Goal: Transaction & Acquisition: Complete application form

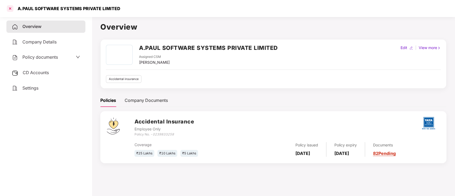
click at [10, 7] on div at bounding box center [10, 8] width 9 height 9
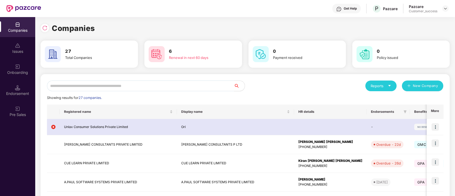
click at [167, 84] on input "text" at bounding box center [140, 86] width 187 height 11
click at [434, 142] on img at bounding box center [435, 143] width 7 height 7
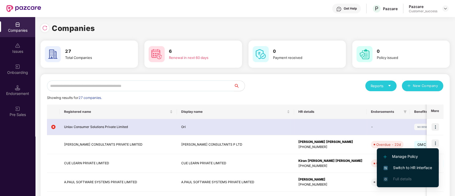
click at [417, 166] on span "Switch to HR interface" at bounding box center [408, 168] width 49 height 6
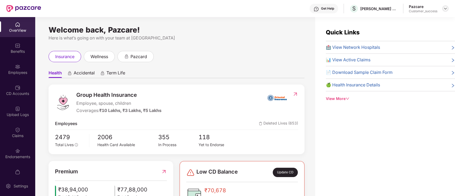
click at [447, 9] on img at bounding box center [446, 8] width 4 height 4
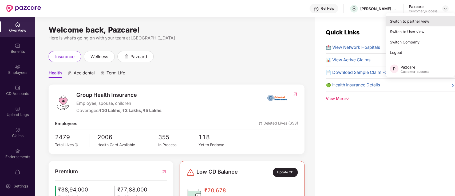
click at [432, 21] on div "Switch to partner view" at bounding box center [420, 21] width 69 height 10
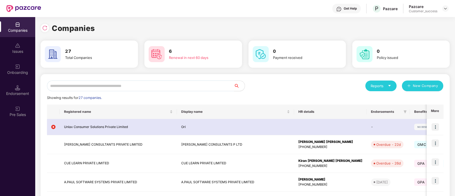
click at [112, 89] on input "text" at bounding box center [140, 86] width 187 height 11
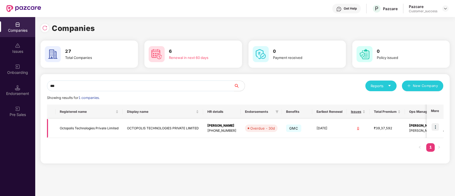
type input "***"
click at [437, 127] on img at bounding box center [435, 126] width 7 height 7
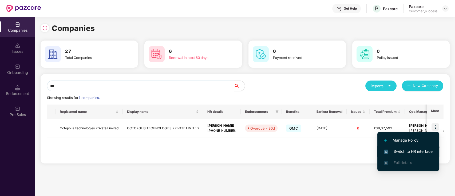
click at [415, 151] on span "Switch to HR interface" at bounding box center [408, 152] width 49 height 6
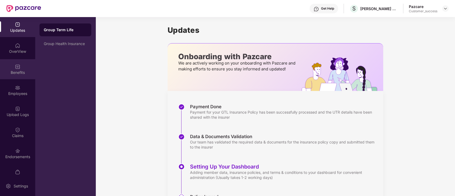
click at [18, 67] on img at bounding box center [17, 66] width 5 height 5
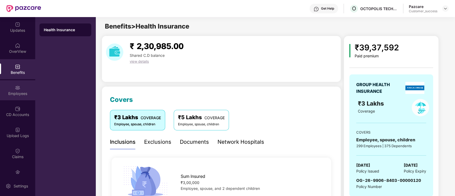
click at [7, 95] on div "Employees" at bounding box center [17, 93] width 35 height 5
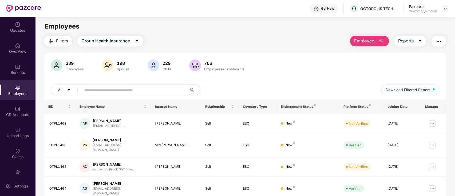
click at [113, 90] on input "text" at bounding box center [132, 90] width 96 height 8
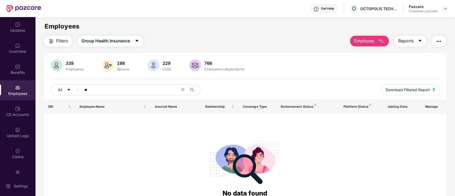
type input "*"
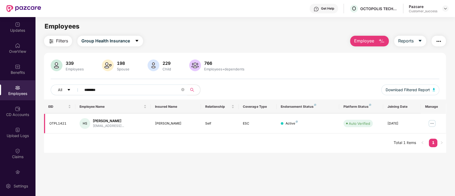
type input "********"
click at [431, 123] on img at bounding box center [432, 123] width 9 height 9
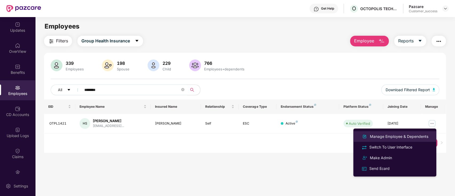
click at [408, 138] on div "Manage Employee & Dependents" at bounding box center [399, 137] width 61 height 6
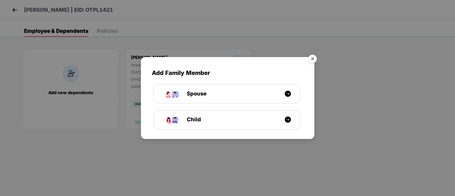
click at [315, 61] on img "Close" at bounding box center [312, 59] width 15 height 15
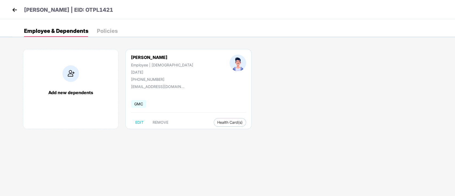
click at [15, 10] on img at bounding box center [15, 10] width 8 height 8
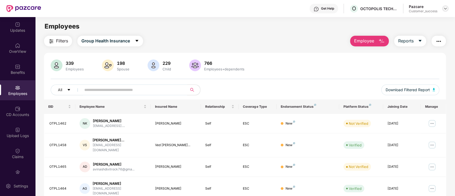
click at [445, 6] on div at bounding box center [445, 8] width 6 height 6
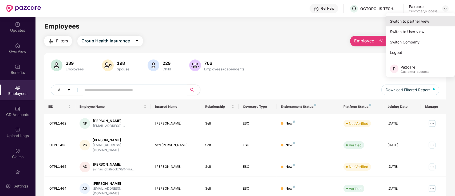
click at [407, 24] on div "Switch to partner view" at bounding box center [420, 21] width 69 height 10
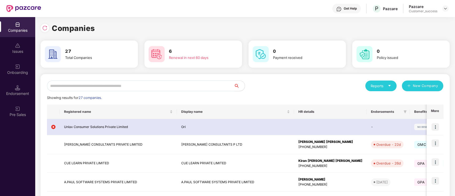
click at [108, 86] on input "text" at bounding box center [140, 86] width 187 height 11
click at [444, 10] on img at bounding box center [446, 8] width 4 height 4
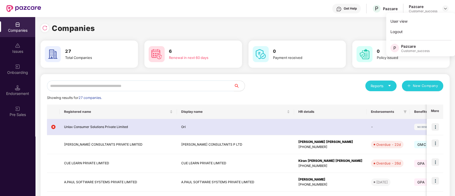
click at [286, 87] on div "Reports New Company" at bounding box center [344, 86] width 198 height 11
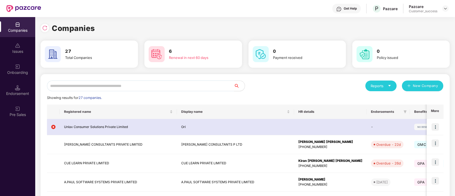
click at [91, 87] on input "text" at bounding box center [140, 86] width 187 height 11
click at [81, 84] on input "text" at bounding box center [140, 86] width 187 height 11
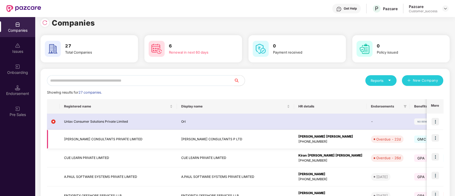
scroll to position [5, 0]
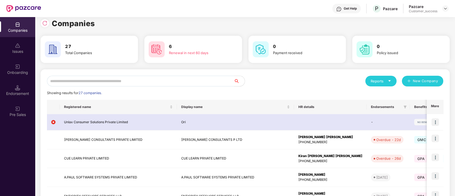
click at [157, 78] on input "text" at bounding box center [140, 81] width 187 height 11
click at [178, 82] on input "text" at bounding box center [140, 81] width 187 height 11
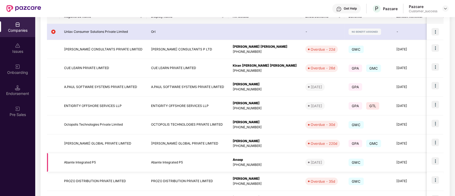
scroll to position [139, 0]
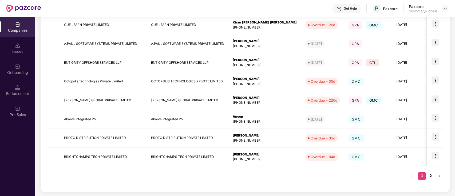
type input "***"
click at [430, 177] on link "2" at bounding box center [430, 176] width 9 height 8
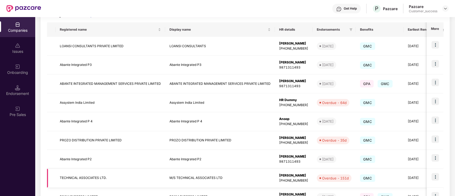
scroll to position [82, 0]
click at [436, 102] on img at bounding box center [435, 101] width 7 height 7
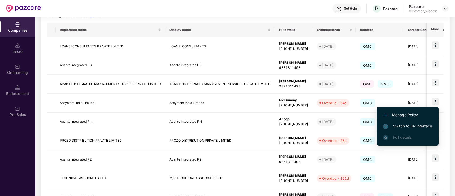
click at [410, 125] on span "Switch to HR interface" at bounding box center [408, 126] width 49 height 6
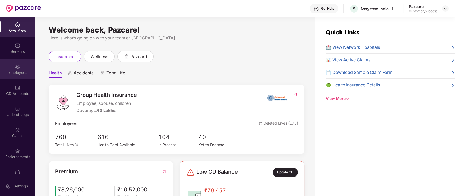
click at [15, 72] on div "Employees" at bounding box center [17, 72] width 35 height 5
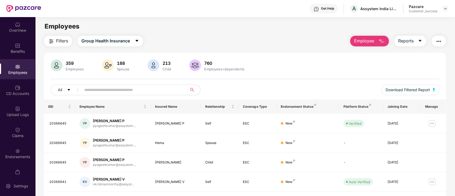
click at [115, 93] on input "text" at bounding box center [132, 90] width 96 height 8
paste input "********"
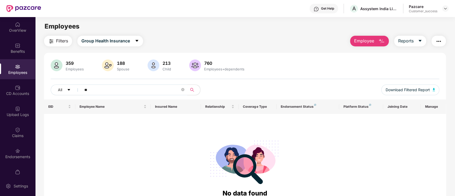
type input "*"
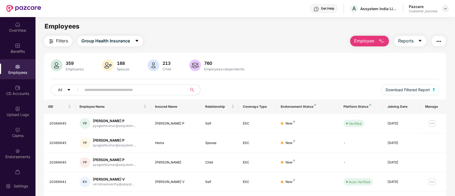
click at [445, 10] on img at bounding box center [446, 8] width 4 height 4
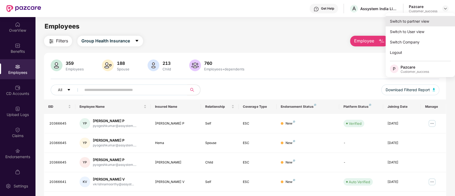
click at [423, 23] on div "Switch to partner view" at bounding box center [420, 21] width 69 height 10
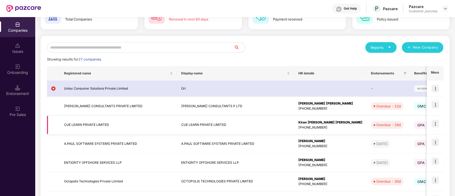
scroll to position [38, 0]
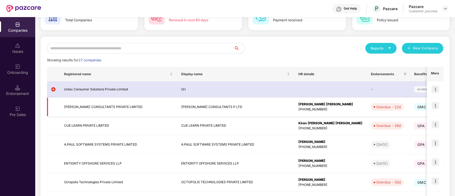
click at [434, 107] on img at bounding box center [435, 105] width 7 height 7
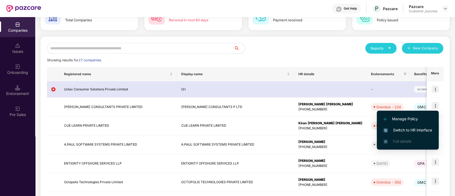
click at [412, 132] on span "Switch to HR interface" at bounding box center [408, 130] width 49 height 6
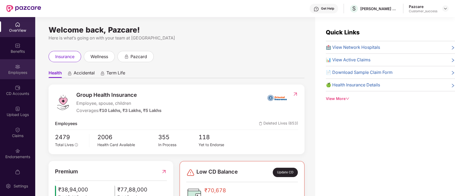
click at [16, 66] on img at bounding box center [17, 66] width 5 height 5
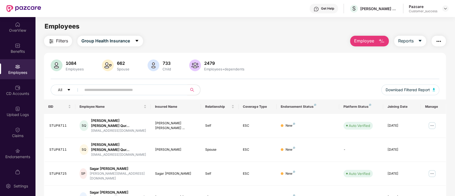
click at [103, 91] on input "text" at bounding box center [132, 90] width 96 height 8
paste input "********"
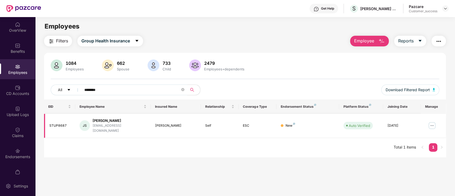
type input "********"
click at [434, 123] on img at bounding box center [432, 125] width 9 height 9
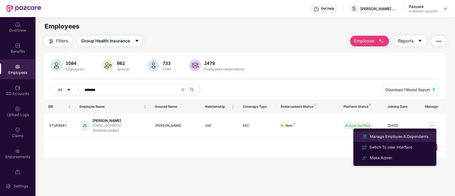
click at [403, 140] on li "Manage Employee & Dependents" at bounding box center [395, 136] width 83 height 11
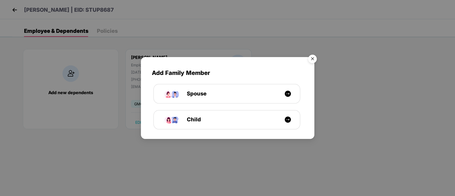
click at [315, 58] on img "Close" at bounding box center [312, 59] width 15 height 15
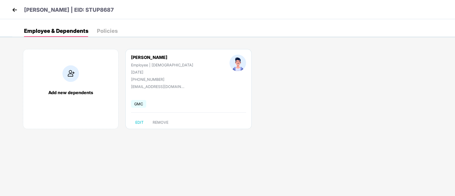
click at [96, 32] on div "Employee & Dependents Policies" at bounding box center [71, 31] width 94 height 12
drag, startPoint x: 17, startPoint y: 14, endPoint x: 14, endPoint y: 11, distance: 4.0
click at [14, 11] on header "Jasveer Singh | EID: STUP8687" at bounding box center [62, 11] width 103 height 10
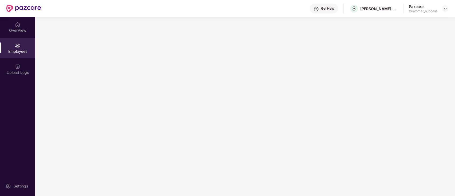
click at [14, 11] on img at bounding box center [23, 8] width 35 height 7
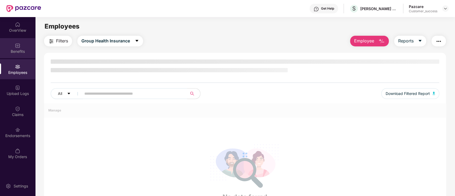
click at [18, 50] on div "Benefits" at bounding box center [17, 51] width 35 height 5
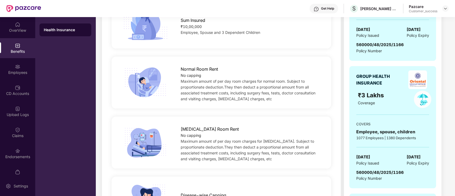
scroll to position [0, 0]
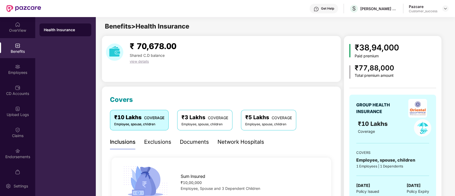
click at [240, 22] on div "Benefits > Health Insurance" at bounding box center [275, 26] width 359 height 10
click at [24, 33] on div "OverView" at bounding box center [17, 30] width 35 height 5
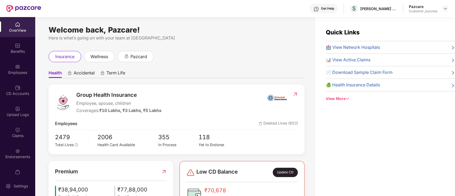
click at [19, 31] on div "OverView" at bounding box center [17, 30] width 35 height 5
click at [23, 69] on div "Employees" at bounding box center [17, 69] width 35 height 20
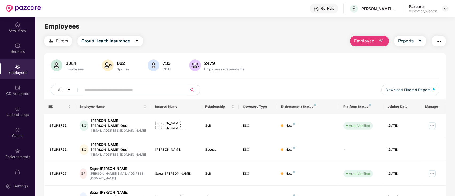
click at [21, 65] on div "Employees" at bounding box center [17, 69] width 35 height 20
click at [19, 28] on div "OverView" at bounding box center [17, 30] width 35 height 5
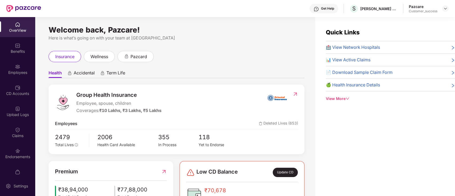
click at [342, 98] on div "View More" at bounding box center [390, 99] width 129 height 6
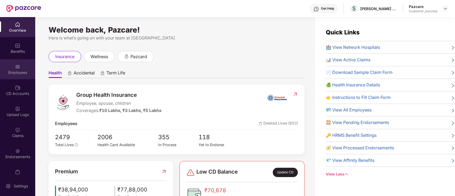
click at [21, 64] on div "Employees" at bounding box center [17, 69] width 35 height 20
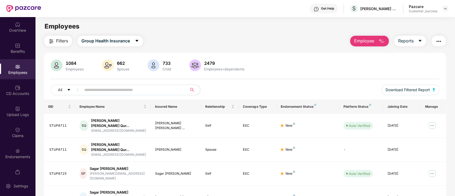
click at [451, 11] on header "Get Help S STUP CONSULTANTS P LTD Pazcare Customer_success" at bounding box center [227, 8] width 455 height 17
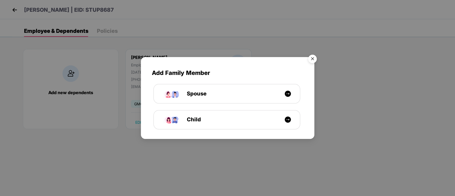
click at [313, 59] on img "Close" at bounding box center [312, 59] width 15 height 15
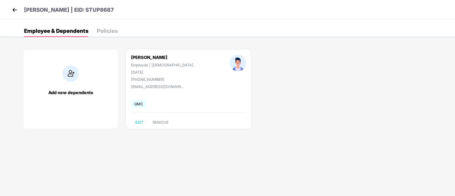
drag, startPoint x: 7, startPoint y: 0, endPoint x: 147, endPoint y: 5, distance: 139.5
click at [147, 5] on div "Jasveer Singh | EID: STUP8687" at bounding box center [227, 9] width 455 height 19
click at [15, 9] on img at bounding box center [15, 10] width 8 height 8
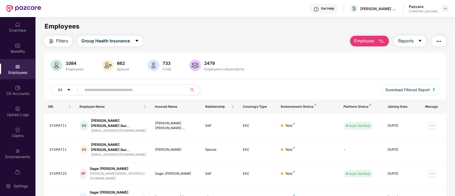
click at [446, 9] on img at bounding box center [446, 8] width 4 height 4
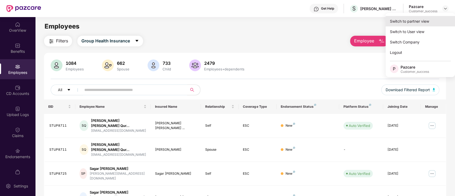
click at [429, 24] on div "Switch to partner view" at bounding box center [420, 21] width 69 height 10
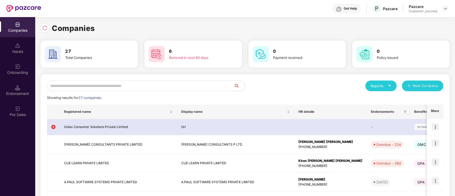
click at [163, 86] on input "text" at bounding box center [140, 86] width 187 height 11
type input "*"
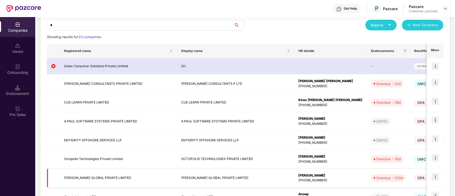
scroll to position [61, 0]
click at [438, 84] on img at bounding box center [435, 82] width 7 height 7
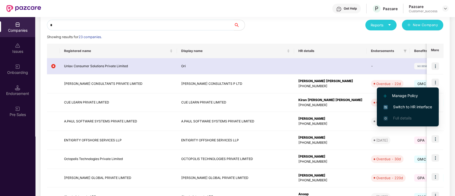
click at [427, 106] on span "Switch to HR interface" at bounding box center [408, 107] width 49 height 6
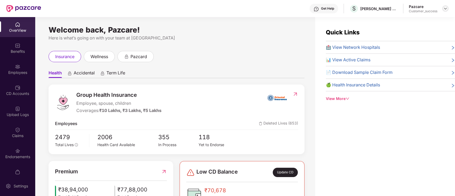
click at [444, 8] on img at bounding box center [446, 8] width 4 height 4
click at [247, 40] on div "Here is what’s going on with your team at Pazcare" at bounding box center [177, 38] width 256 height 7
click at [12, 155] on div "Endorsements" at bounding box center [17, 156] width 35 height 5
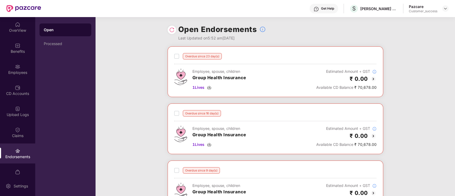
scroll to position [9, 0]
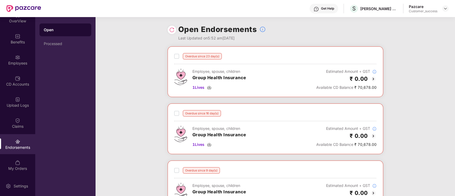
click at [410, 125] on div "Overdue since 23 day(s) Employee, spouse, children Group Health Insurance 1 Liv…" at bounding box center [276, 132] width 360 height 172
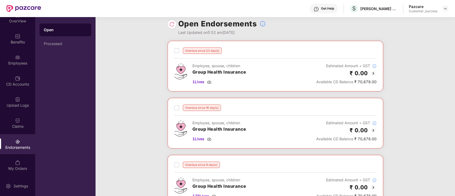
scroll to position [0, 0]
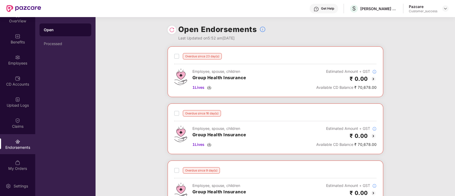
click at [426, 100] on div "Overdue since 23 day(s) Employee, spouse, children Group Health Insurance 1 Liv…" at bounding box center [276, 132] width 360 height 172
click at [446, 7] on img at bounding box center [446, 8] width 4 height 4
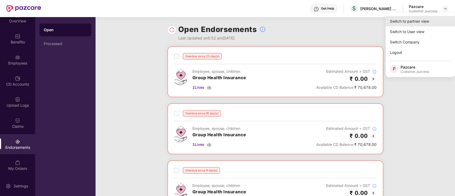
click at [417, 23] on div "Switch to partner view" at bounding box center [420, 21] width 69 height 10
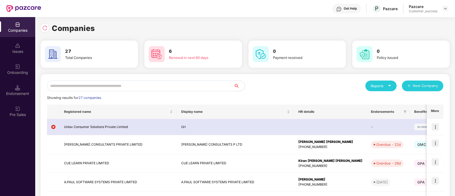
click at [389, 87] on icon "caret-down" at bounding box center [389, 85] width 3 height 3
click at [384, 100] on div "Companies" at bounding box center [378, 100] width 19 height 6
click at [100, 87] on input "text" at bounding box center [140, 86] width 187 height 11
click at [92, 140] on td "[PERSON_NAME] CONSULTANTS PRIVATE LIMITED" at bounding box center [118, 144] width 117 height 19
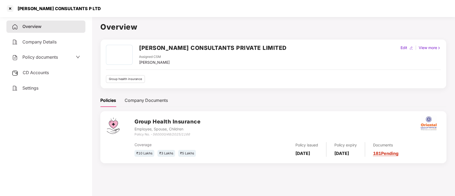
scroll to position [0, 0]
click at [394, 155] on div "Documents 181 Pending" at bounding box center [381, 149] width 33 height 15
click at [394, 154] on link "181 Pending" at bounding box center [385, 153] width 25 height 5
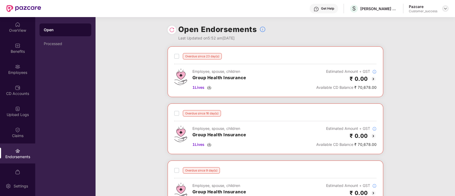
click at [444, 9] on img at bounding box center [446, 8] width 4 height 4
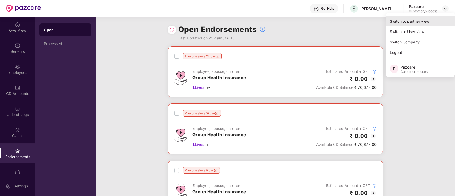
click at [416, 23] on div "Switch to partner view" at bounding box center [420, 21] width 69 height 10
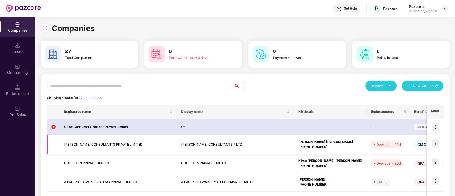
click at [433, 141] on img at bounding box center [435, 143] width 7 height 7
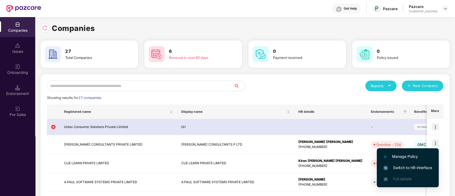
click at [425, 166] on span "Switch to HR interface" at bounding box center [408, 168] width 49 height 6
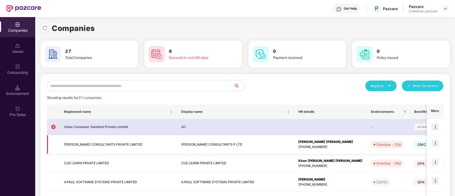
click at [438, 142] on img at bounding box center [435, 143] width 7 height 7
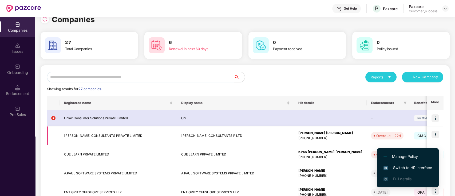
scroll to position [9, 0]
click at [438, 136] on img at bounding box center [435, 134] width 7 height 7
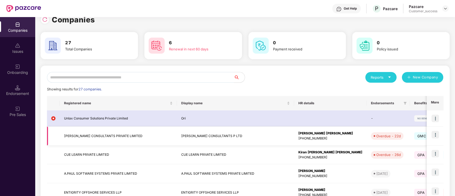
click at [438, 136] on img at bounding box center [435, 134] width 7 height 7
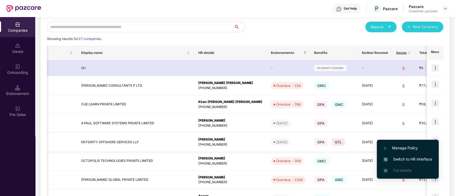
scroll to position [0, 100]
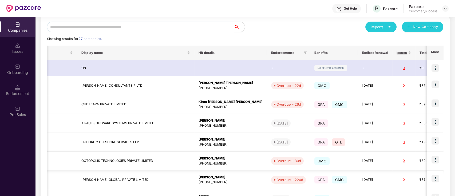
click at [358, 167] on td "[DATE]" at bounding box center [375, 161] width 34 height 19
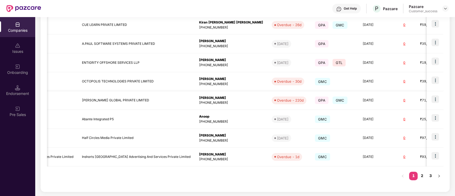
scroll to position [138, 0]
click at [422, 174] on link "2" at bounding box center [422, 176] width 9 height 8
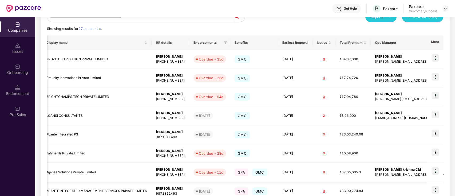
scroll to position [141, 0]
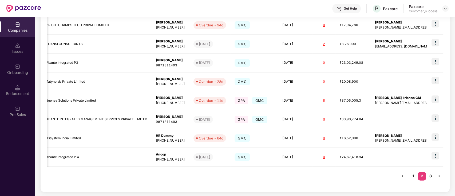
click at [428, 174] on link "3" at bounding box center [430, 176] width 9 height 8
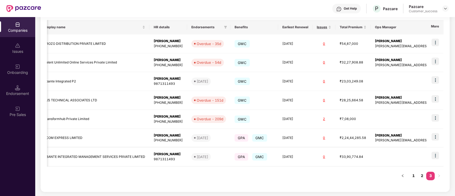
scroll to position [0, 0]
click at [423, 173] on link "2" at bounding box center [422, 176] width 9 height 8
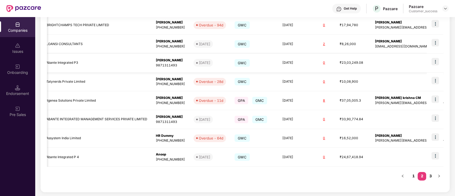
scroll to position [140, 0]
click at [414, 179] on link "1" at bounding box center [413, 177] width 9 height 8
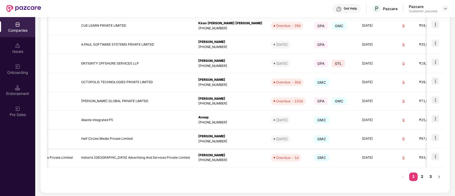
scroll to position [136, 0]
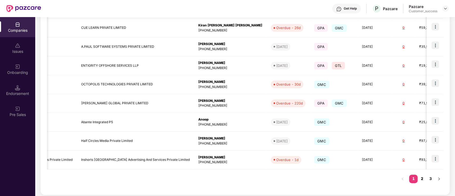
click at [420, 176] on link "2" at bounding box center [422, 179] width 9 height 8
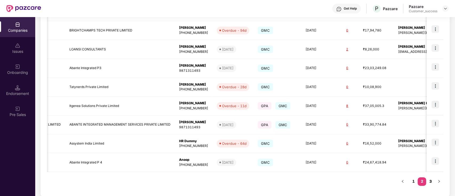
click at [427, 181] on link "3" at bounding box center [430, 182] width 9 height 8
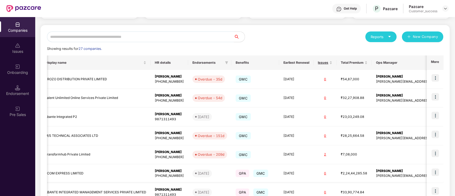
scroll to position [85, 0]
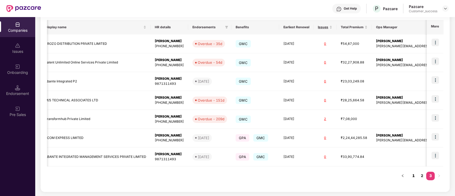
click at [412, 176] on link "1" at bounding box center [413, 176] width 9 height 8
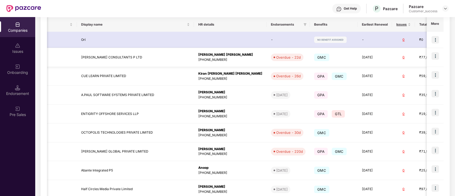
scroll to position [0, 0]
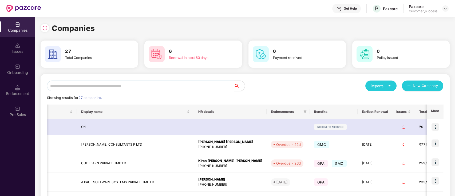
click at [172, 85] on input "text" at bounding box center [140, 86] width 187 height 11
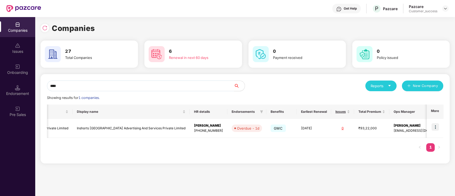
scroll to position [0, 66]
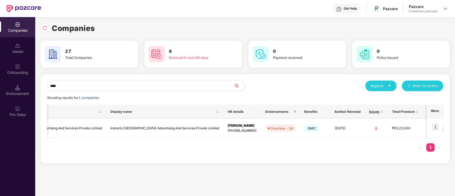
type input "****"
click at [434, 126] on img at bounding box center [435, 126] width 7 height 7
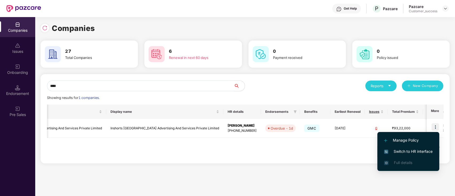
click at [391, 153] on span "Switch to HR interface" at bounding box center [408, 152] width 49 height 6
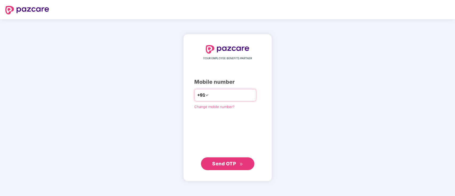
drag, startPoint x: 0, startPoint y: 0, endPoint x: 221, endPoint y: 95, distance: 240.4
click at [221, 95] on input "number" at bounding box center [232, 95] width 44 height 9
type input "**********"
click at [239, 167] on span "Send OTP" at bounding box center [227, 163] width 31 height 7
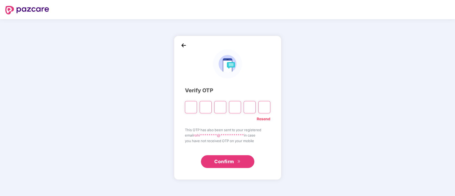
type input "*"
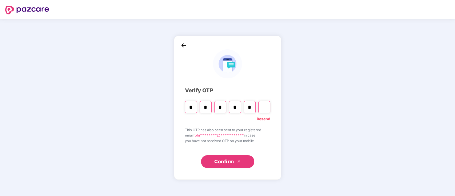
type input "*"
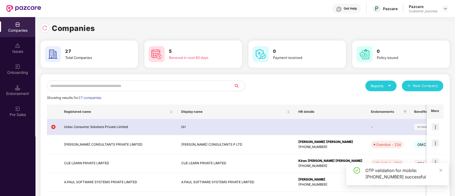
scroll to position [139, 0]
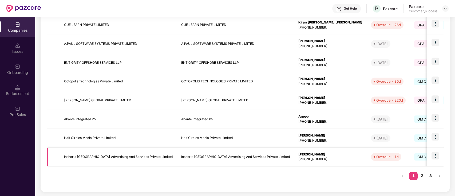
click at [433, 154] on img at bounding box center [435, 155] width 7 height 7
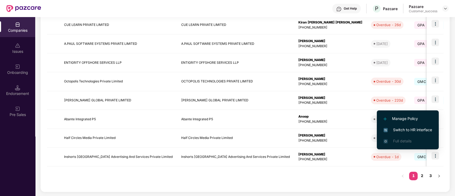
click at [401, 130] on span "Switch to HR interface" at bounding box center [408, 130] width 49 height 6
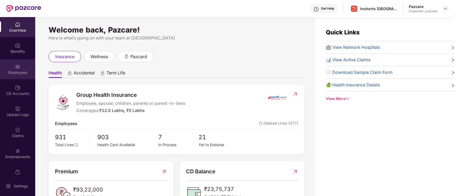
click at [21, 66] on div "Employees" at bounding box center [17, 69] width 35 height 20
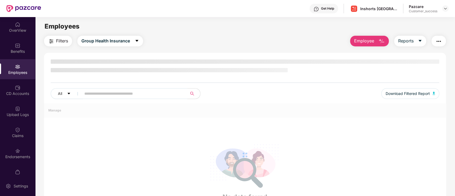
click at [131, 94] on input "text" at bounding box center [132, 94] width 96 height 8
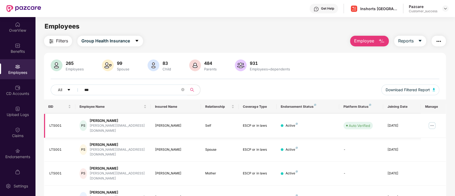
type input "***"
click at [431, 123] on img at bounding box center [432, 125] width 9 height 9
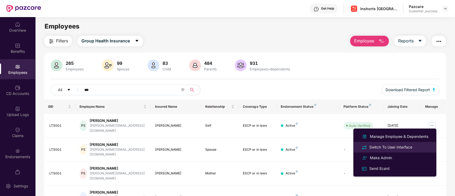
click at [394, 149] on div "Switch To User Interface" at bounding box center [390, 147] width 45 height 6
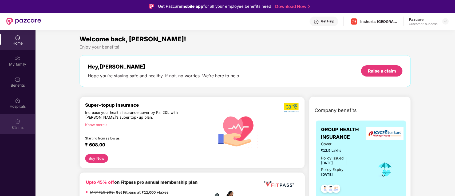
click at [16, 127] on div "Claims" at bounding box center [17, 127] width 35 height 5
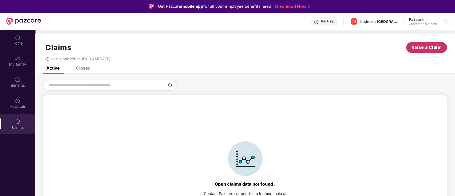
click at [419, 45] on span "Raise a Claim" at bounding box center [427, 47] width 30 height 7
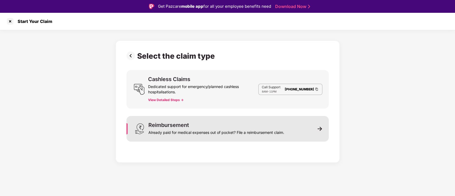
click at [309, 139] on div "Reimbursement Already paid for medical expenses out of pocket? File a reimburse…" at bounding box center [228, 129] width 202 height 26
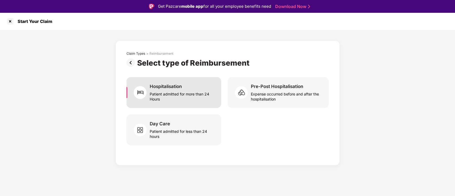
click at [172, 90] on div "Patient admitted for more than 24 Hours" at bounding box center [182, 95] width 65 height 12
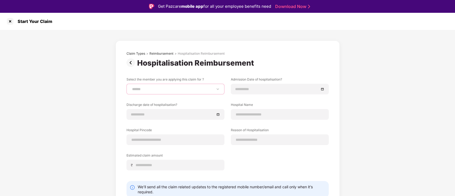
click at [182, 88] on select "**********" at bounding box center [175, 89] width 89 height 4
select select "**********"
click at [131, 87] on select "**********" at bounding box center [175, 89] width 89 height 4
click at [324, 89] on div at bounding box center [280, 89] width 89 height 6
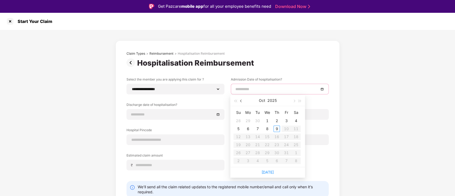
click at [241, 101] on span "button" at bounding box center [241, 101] width 3 height 3
type input "**********"
click at [269, 129] on div "10" at bounding box center [267, 129] width 6 height 6
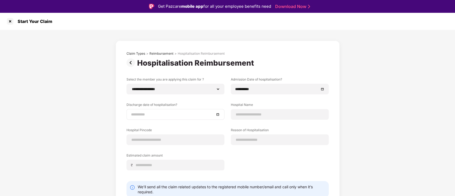
click at [218, 115] on div at bounding box center [175, 115] width 89 height 6
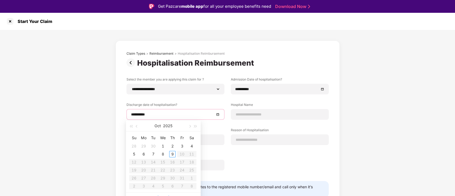
type input "**********"
click at [137, 124] on button "button" at bounding box center [137, 126] width 6 height 11
type input "**********"
click at [192, 155] on div "13" at bounding box center [192, 154] width 6 height 6
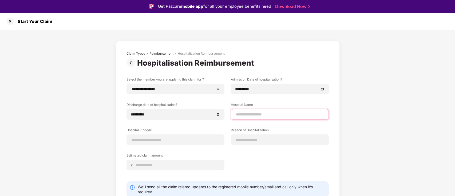
click at [272, 116] on input at bounding box center [280, 115] width 89 height 6
type input "**********"
click at [269, 141] on input at bounding box center [280, 140] width 89 height 6
type input "*********"
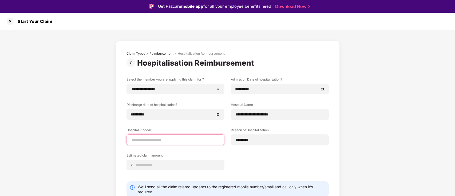
click at [194, 142] on input at bounding box center [175, 140] width 89 height 6
type input "******"
select select "**********"
select select "*****"
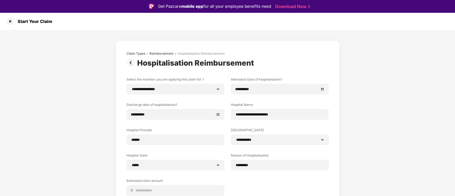
click at [305, 180] on div "**********" at bounding box center [228, 140] width 202 height 127
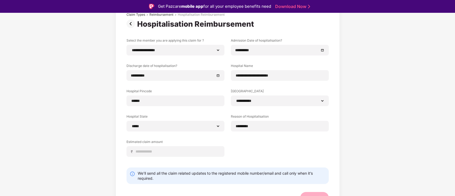
scroll to position [46, 0]
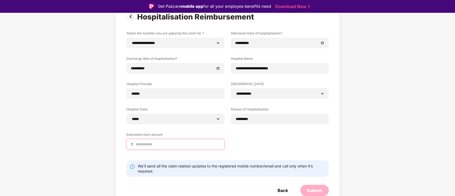
click at [190, 146] on input at bounding box center [177, 145] width 85 height 6
type input "******"
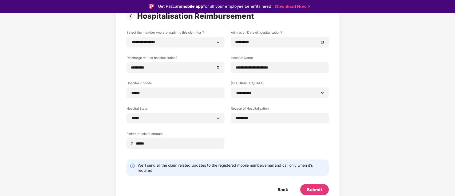
click at [289, 148] on div "**********" at bounding box center [228, 93] width 202 height 127
click at [314, 187] on div "Submit" at bounding box center [314, 190] width 15 height 6
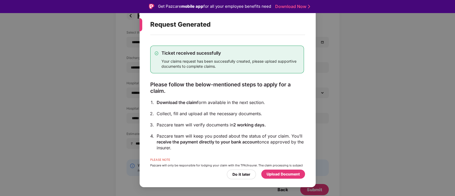
click at [280, 174] on div "Upload Document" at bounding box center [283, 174] width 33 height 6
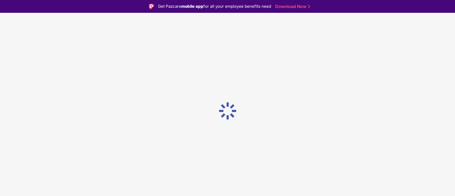
scroll to position [0, 0]
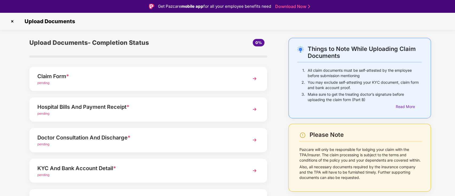
click at [254, 80] on img at bounding box center [255, 79] width 10 height 10
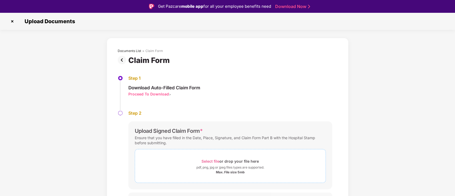
click at [203, 166] on div "pdf, png, jpg or jpeg files types are supported." at bounding box center [231, 167] width 68 height 5
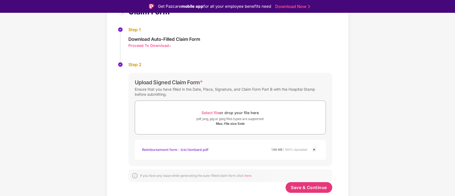
scroll to position [13, 0]
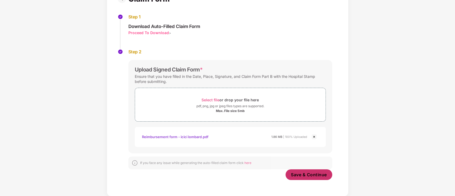
click at [314, 176] on span "Save & Continue" at bounding box center [309, 175] width 36 height 6
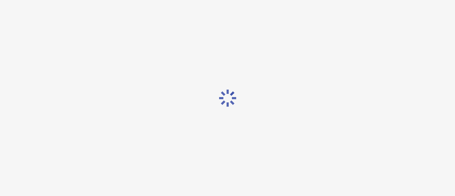
scroll to position [0, 0]
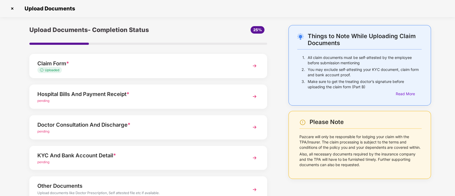
click at [232, 99] on div "pending" at bounding box center [138, 101] width 203 height 5
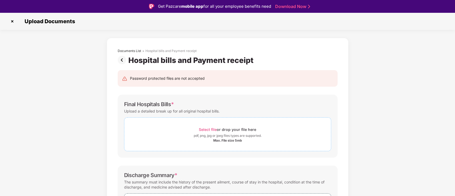
click at [234, 128] on div "Select file or drop your file here" at bounding box center [227, 129] width 57 height 7
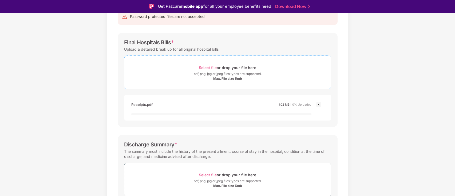
scroll to position [56, 0]
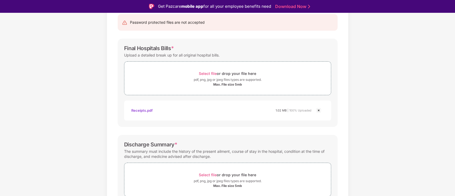
click at [318, 110] on img at bounding box center [319, 110] width 6 height 6
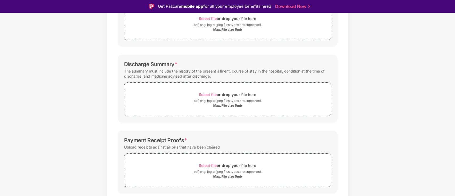
scroll to position [111, 0]
click at [216, 92] on span "Select file" at bounding box center [208, 94] width 18 height 5
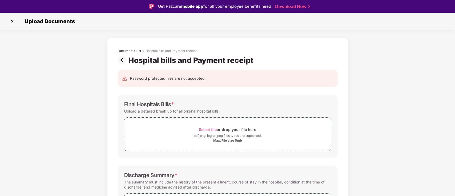
scroll to position [0, 0]
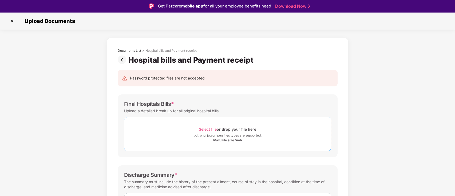
click at [221, 131] on div "Select file or drop your file here" at bounding box center [227, 129] width 57 height 7
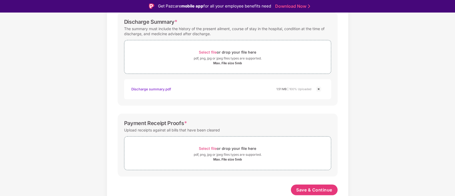
scroll to position [178, 0]
click at [229, 147] on div "Select file or drop your file here" at bounding box center [227, 149] width 57 height 7
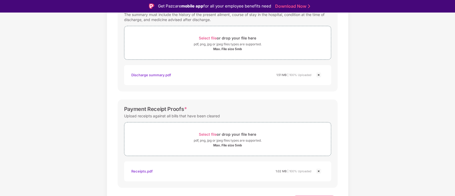
scroll to position [204, 0]
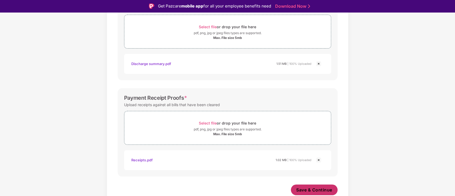
click at [307, 190] on span "Save & Continue" at bounding box center [314, 190] width 36 height 6
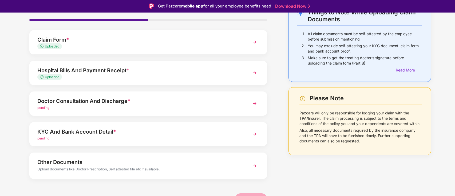
scroll to position [40, 0]
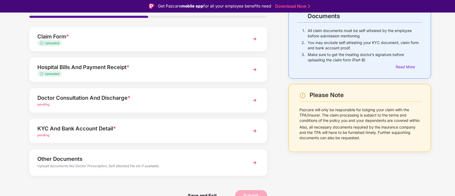
click at [226, 105] on div "pending" at bounding box center [138, 104] width 203 height 5
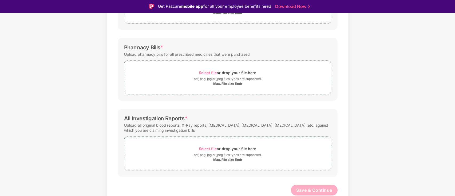
scroll to position [128, 0]
click at [221, 82] on div "Max. File size 5mb" at bounding box center [227, 84] width 29 height 4
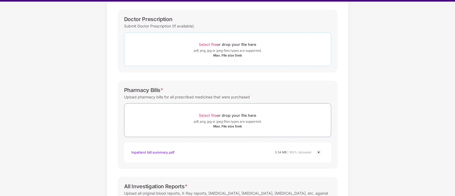
scroll to position [153, 0]
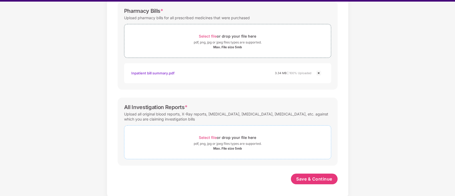
click at [236, 148] on div "Max. File size 5mb" at bounding box center [227, 149] width 29 height 4
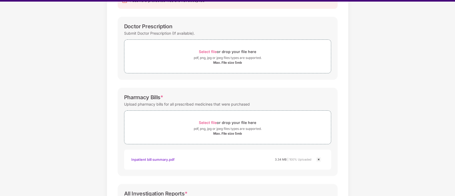
scroll to position [63, 0]
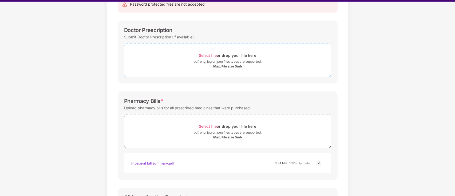
click at [228, 55] on div "Select file or drop your file here" at bounding box center [227, 55] width 57 height 7
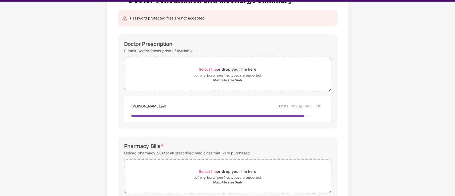
scroll to position [47, 0]
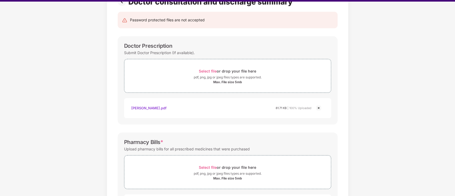
click at [318, 106] on img at bounding box center [319, 108] width 6 height 6
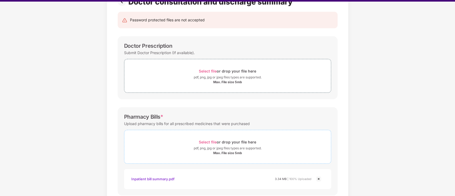
scroll to position [179, 0]
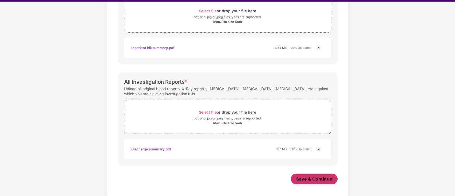
click at [301, 174] on button "Save & Continue" at bounding box center [314, 179] width 47 height 11
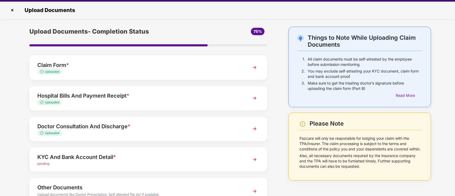
scroll to position [23, 0]
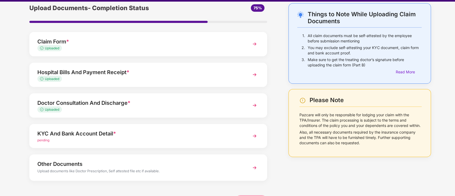
click at [239, 137] on div "KYC And Bank Account Detail *" at bounding box center [138, 134] width 203 height 9
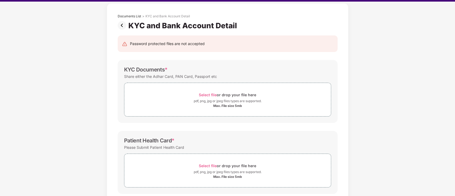
scroll to position [0, 0]
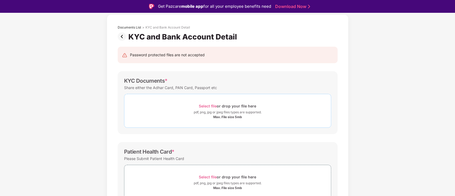
click at [214, 117] on div "Max. File size 5mb" at bounding box center [227, 117] width 29 height 4
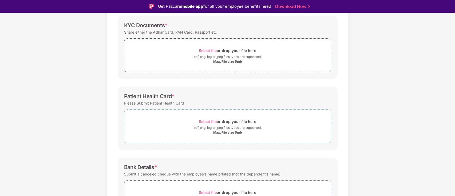
click at [205, 127] on div "pdf, png, jpg or jpeg files types are supported." at bounding box center [228, 127] width 68 height 5
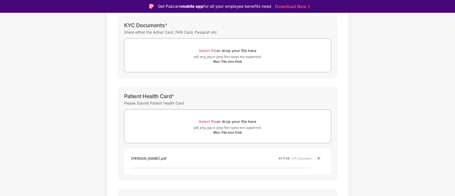
scroll to position [154, 0]
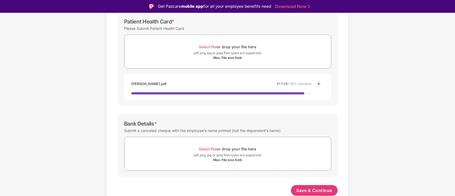
click at [261, 153] on div "pdf, png, jpg or jpeg files types are supported." at bounding box center [228, 155] width 68 height 5
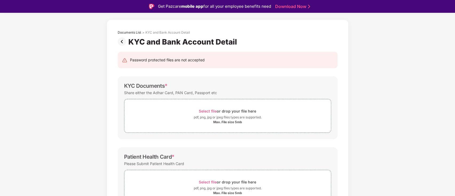
scroll to position [0, 0]
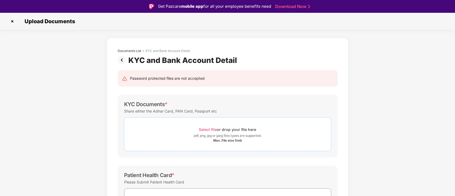
click at [248, 140] on div "Max. File size 5mb" at bounding box center [227, 141] width 207 height 4
click at [207, 131] on span "Select file" at bounding box center [208, 129] width 18 height 5
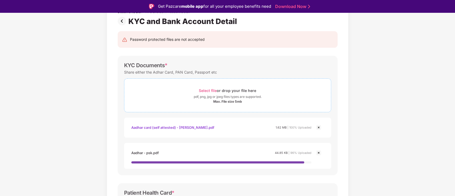
scroll to position [40, 0]
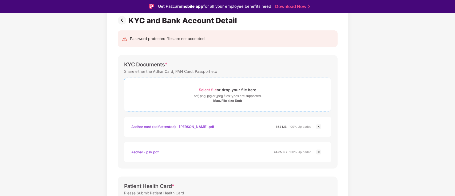
click at [207, 101] on div "Max. File size 5mb" at bounding box center [227, 101] width 207 height 4
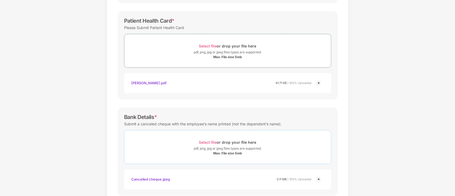
scroll to position [250, 0]
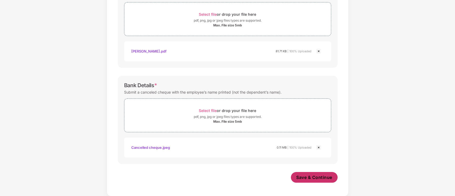
click at [316, 176] on span "Save & Continue" at bounding box center [314, 178] width 36 height 6
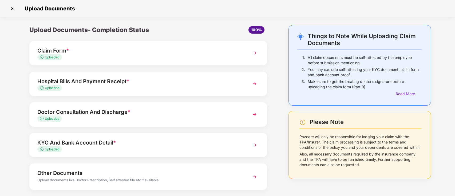
scroll to position [27, 0]
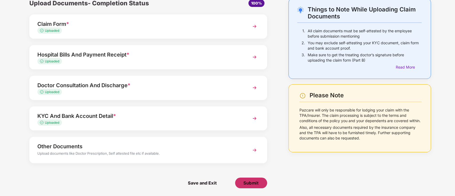
click at [252, 186] on span "Submit" at bounding box center [251, 183] width 15 height 6
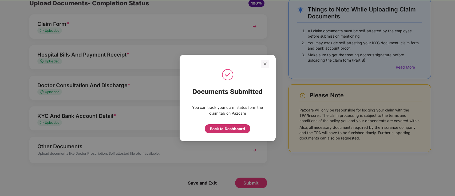
click at [234, 130] on div "Back to Dashboard" at bounding box center [227, 129] width 35 height 6
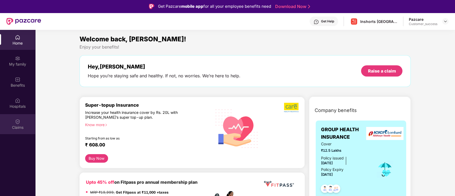
click at [20, 122] on img at bounding box center [17, 121] width 5 height 5
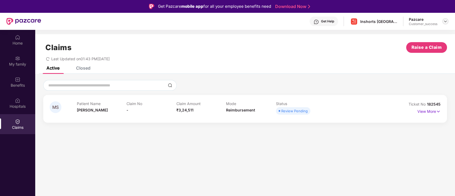
click at [444, 22] on img at bounding box center [446, 21] width 4 height 4
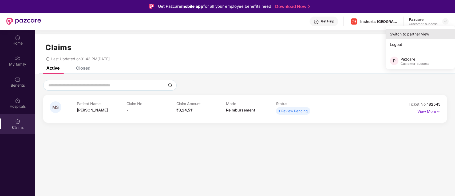
click at [401, 35] on div "Switch to partner view" at bounding box center [420, 34] width 69 height 10
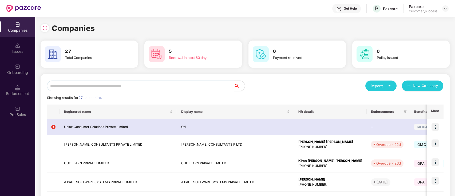
click at [132, 88] on input "text" at bounding box center [140, 86] width 187 height 11
type input "*"
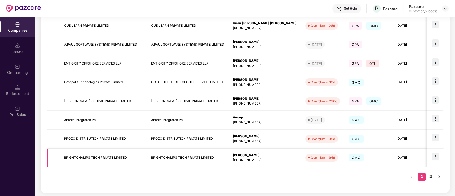
scroll to position [66, 0]
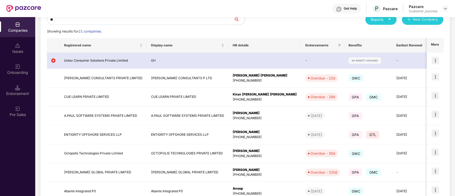
type input "*"
click at [235, 19] on icon "search" at bounding box center [237, 19] width 4 height 4
click at [124, 15] on div "Get Help P Pazcare Pazcare Customer_success" at bounding box center [245, 8] width 408 height 17
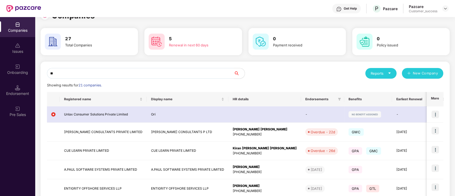
scroll to position [0, 0]
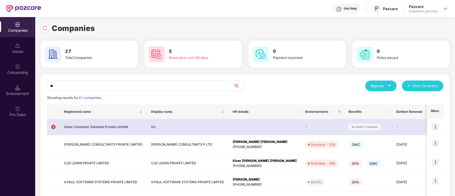
click at [109, 86] on input "**" at bounding box center [140, 86] width 187 height 11
click at [238, 86] on icon "search" at bounding box center [237, 86] width 4 height 4
click at [204, 89] on input "***" at bounding box center [140, 86] width 187 height 11
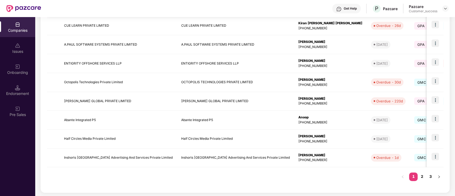
scroll to position [137, 0]
type input "*"
click at [431, 176] on link "3" at bounding box center [430, 178] width 9 height 8
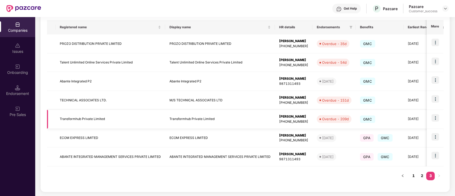
scroll to position [84, 0]
click at [423, 176] on link "2" at bounding box center [422, 177] width 9 height 8
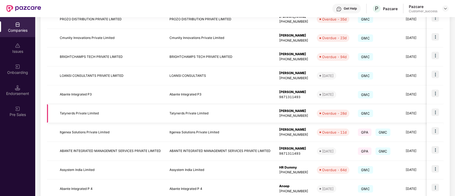
scroll to position [141, 0]
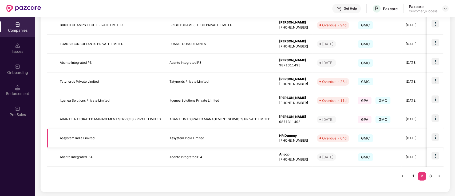
click at [436, 138] on img at bounding box center [435, 137] width 7 height 7
click at [340, 137] on div "Overdue - 64d" at bounding box center [334, 138] width 25 height 5
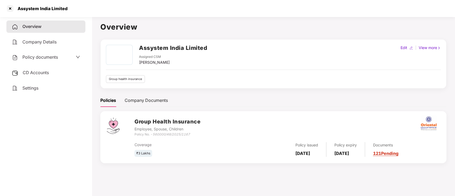
click at [393, 154] on link "121 Pending" at bounding box center [385, 153] width 25 height 5
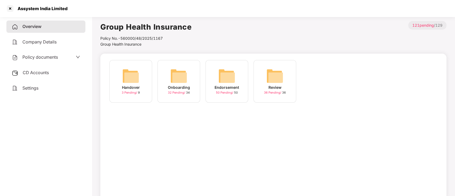
click at [227, 78] on img at bounding box center [226, 76] width 17 height 17
